Goal: Task Accomplishment & Management: Manage account settings

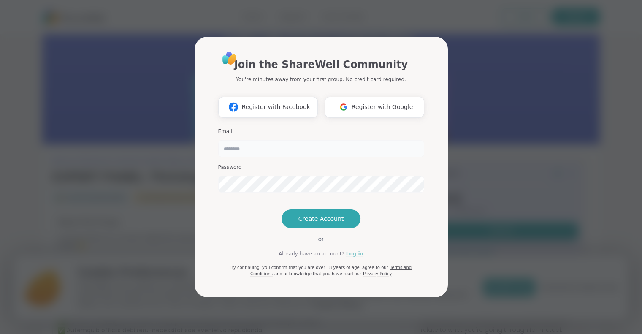
type input "**"
click at [346, 258] on link "Log in" at bounding box center [354, 254] width 17 height 8
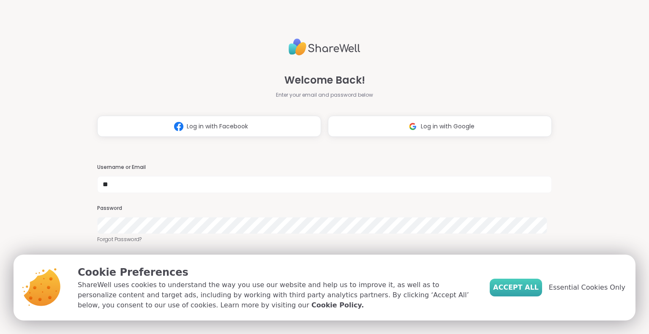
click at [539, 293] on button "Accept All" at bounding box center [515, 288] width 52 height 18
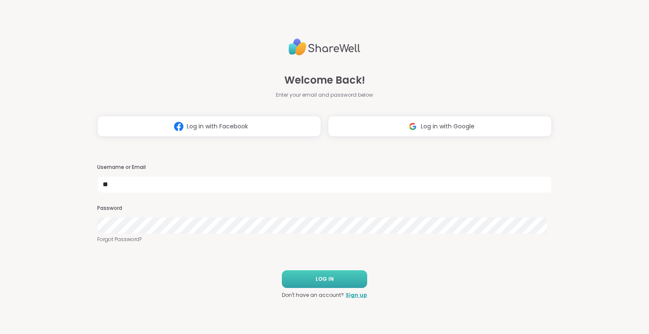
click at [331, 280] on button "LOG IN" at bounding box center [324, 279] width 85 height 18
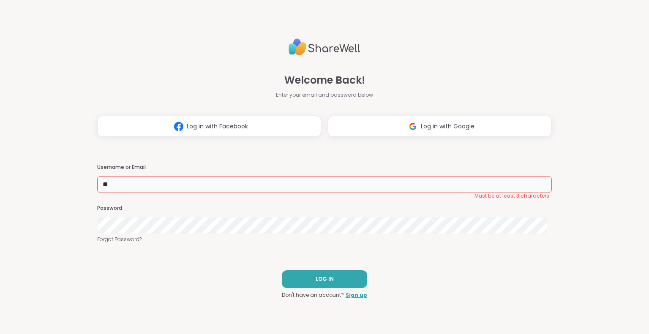
click at [185, 182] on input "**" at bounding box center [324, 184] width 454 height 17
type input "*"
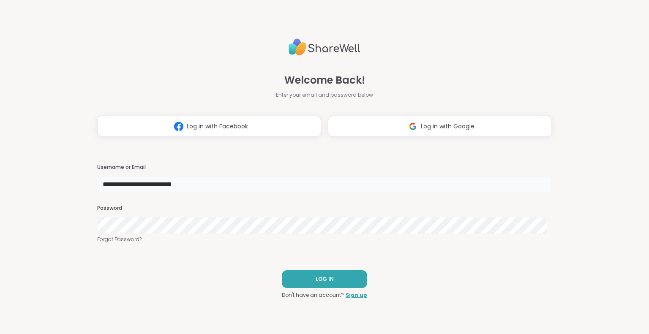
type input "**********"
click at [301, 282] on button "LOG IN" at bounding box center [324, 279] width 85 height 18
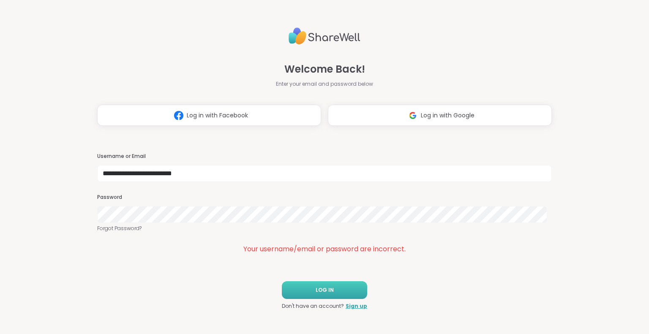
click at [300, 291] on button "LOG IN" at bounding box center [324, 290] width 85 height 18
click at [307, 289] on button "LOG IN" at bounding box center [324, 290] width 85 height 18
click at [120, 228] on link "Forgot Password?" at bounding box center [324, 229] width 454 height 8
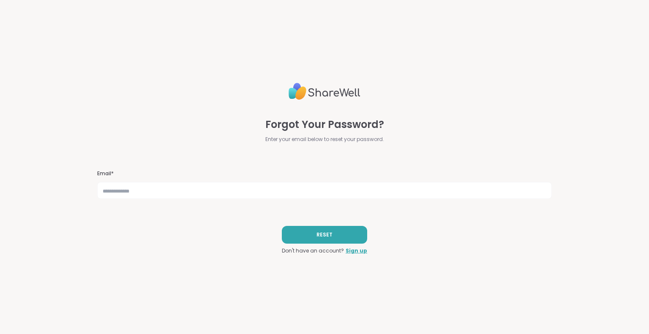
click at [524, 233] on div "Forgot Your Password? Enter your email below to reset your password. Email* RES…" at bounding box center [324, 167] width 454 height 334
click at [163, 193] on input "text" at bounding box center [324, 190] width 454 height 17
type input "**********"
click at [318, 233] on span "RESET" at bounding box center [324, 235] width 16 height 8
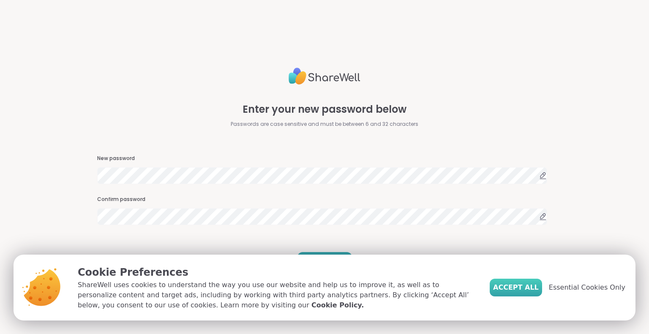
click at [517, 286] on span "Accept All" at bounding box center [516, 287] width 46 height 10
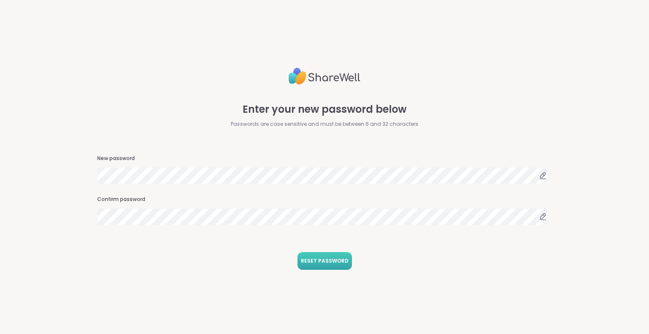
click at [312, 258] on span "RESET PASSWORD" at bounding box center [325, 261] width 48 height 8
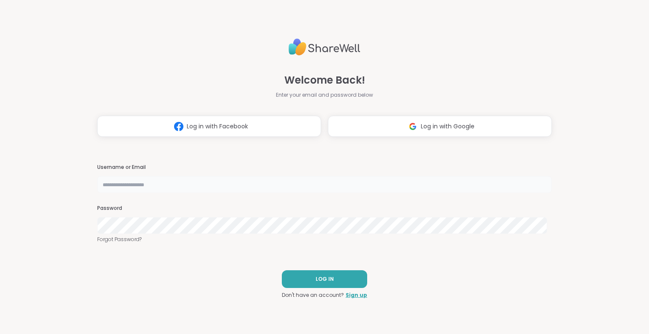
type input "**********"
click at [341, 280] on button "LOG IN" at bounding box center [324, 279] width 85 height 18
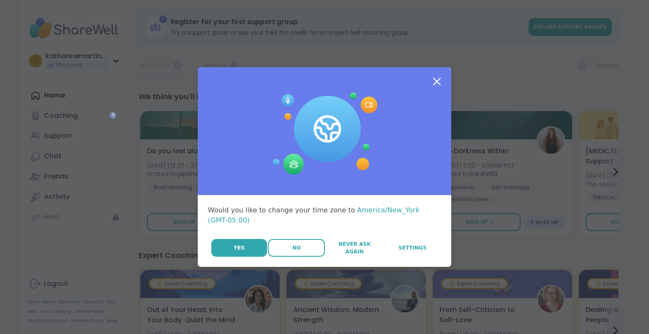
click at [292, 245] on span "No" at bounding box center [296, 248] width 8 height 8
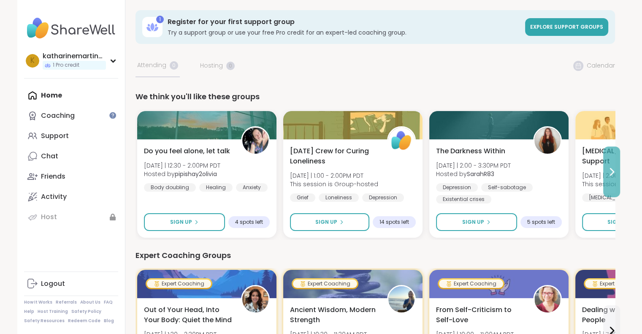
click at [610, 173] on icon at bounding box center [612, 172] width 10 height 10
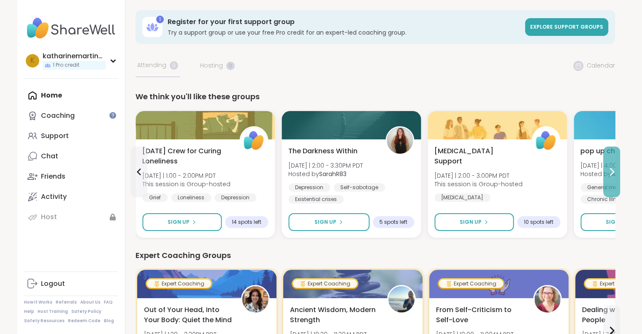
click at [610, 173] on icon at bounding box center [612, 172] width 10 height 10
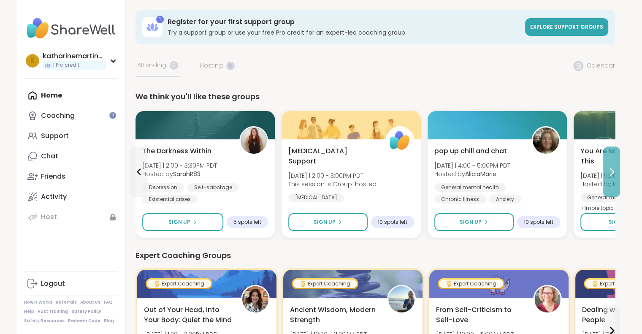
click at [610, 173] on icon at bounding box center [612, 172] width 10 height 10
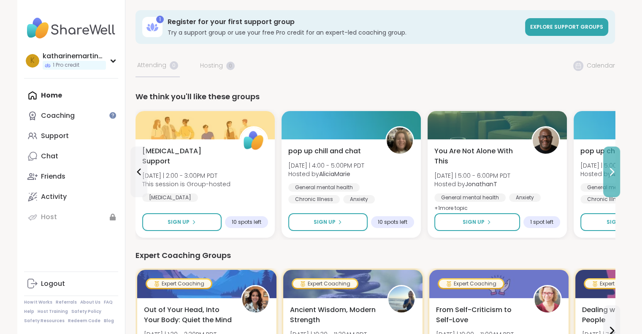
click at [610, 173] on icon at bounding box center [612, 172] width 10 height 10
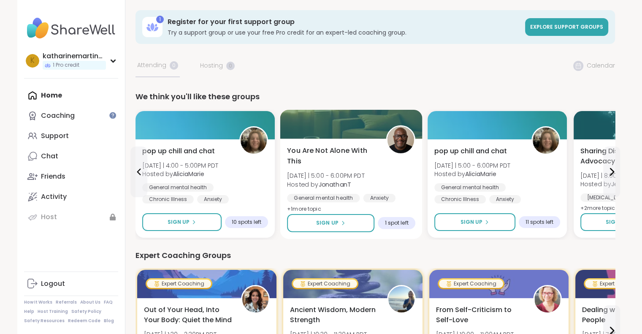
click at [343, 184] on b "JonathanT" at bounding box center [334, 184] width 33 height 8
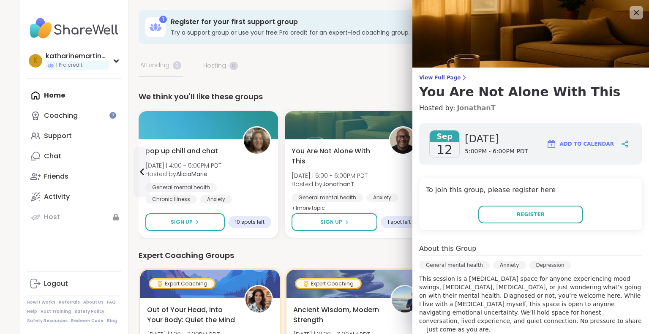
click at [456, 109] on link "JonathanT" at bounding box center [475, 108] width 38 height 10
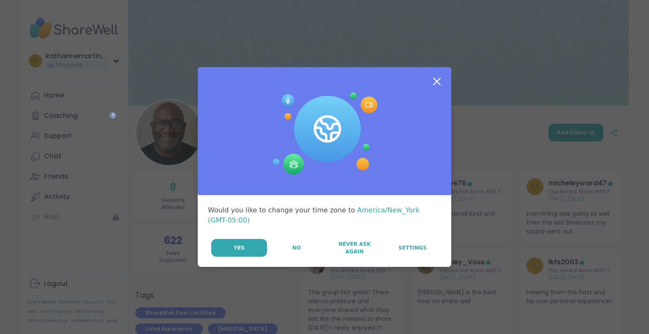
click at [433, 85] on icon at bounding box center [437, 82] width 8 height 8
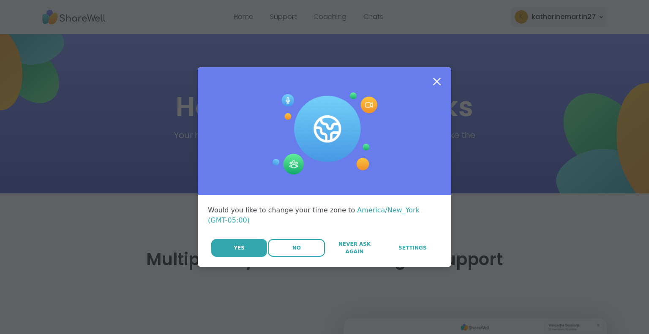
click at [296, 244] on span "No" at bounding box center [296, 248] width 8 height 8
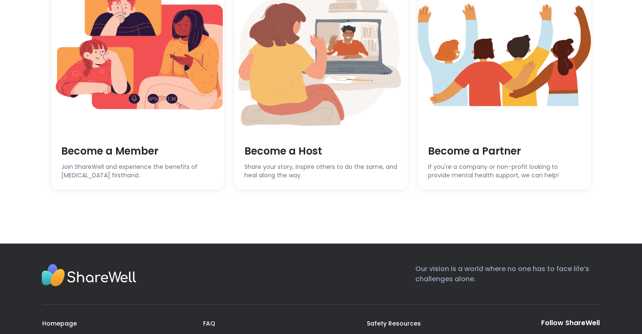
scroll to position [2389, 0]
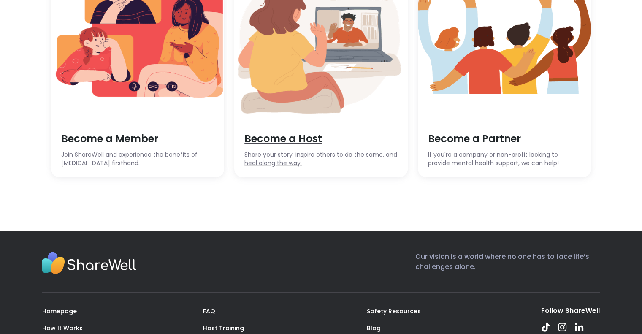
click at [269, 143] on span "Become a Host" at bounding box center [320, 139] width 153 height 14
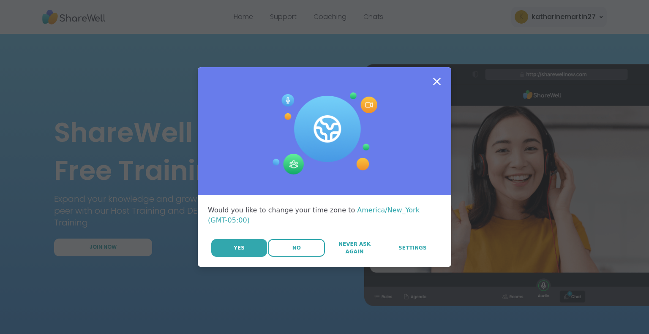
click at [295, 244] on span "No" at bounding box center [296, 248] width 8 height 8
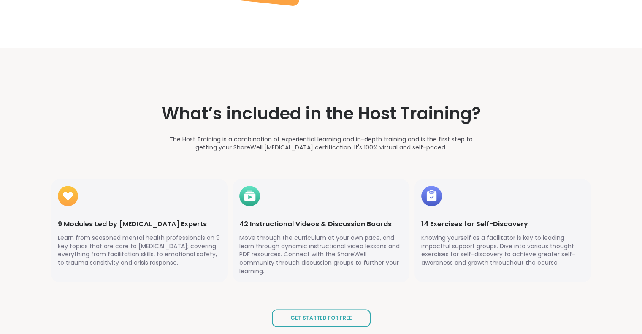
scroll to position [1067, 0]
